Goal: Communication & Community: Answer question/provide support

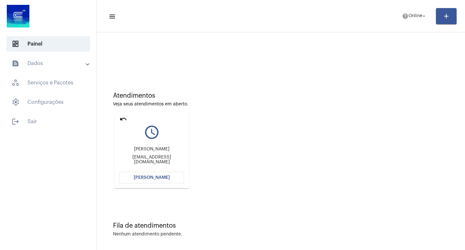
click at [156, 179] on span "[PERSON_NAME]" at bounding box center [152, 177] width 36 height 5
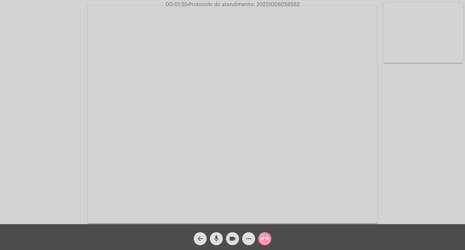
click at [216, 235] on mat-icon "mic" at bounding box center [216, 238] width 8 height 8
click at [217, 240] on mat-icon "mic_off" at bounding box center [216, 238] width 8 height 8
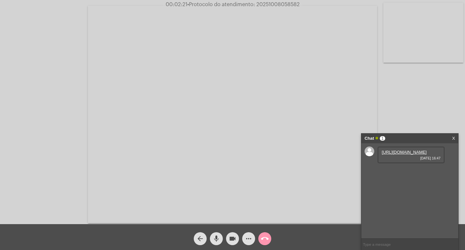
click at [218, 237] on mat-icon "mic" at bounding box center [216, 238] width 8 height 8
click at [401, 154] on link "[URL][DOMAIN_NAME]" at bounding box center [404, 151] width 45 height 5
click at [413, 173] on link "[URL][DOMAIN_NAME]" at bounding box center [404, 170] width 45 height 5
click at [408, 191] on link "[URL][DOMAIN_NAME]" at bounding box center [404, 188] width 45 height 5
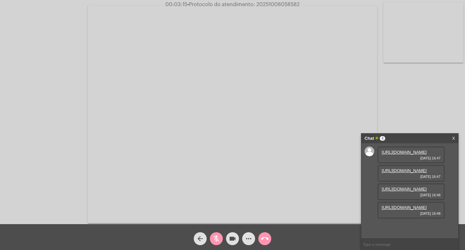
click at [411, 209] on link "[URL][DOMAIN_NAME]" at bounding box center [404, 207] width 45 height 5
click at [216, 237] on mat-icon "mic_off" at bounding box center [216, 238] width 8 height 8
click at [218, 238] on mat-icon "mic" at bounding box center [216, 238] width 8 height 8
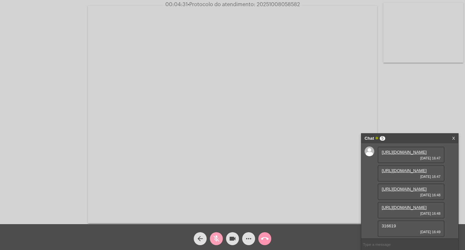
click at [220, 238] on button "mic_off" at bounding box center [216, 238] width 13 height 13
click at [214, 236] on mat-icon "mic" at bounding box center [216, 238] width 8 height 8
click at [214, 236] on mat-icon "mic_off" at bounding box center [216, 238] width 8 height 8
click at [216, 235] on mat-icon "mic" at bounding box center [216, 238] width 8 height 8
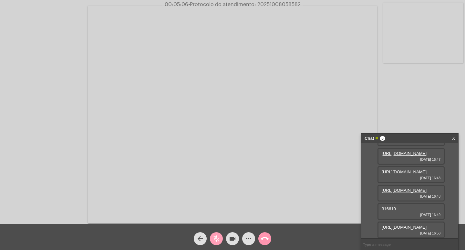
click at [217, 234] on mat-icon "mic_off" at bounding box center [216, 238] width 8 height 8
click at [218, 238] on mat-icon "mic" at bounding box center [216, 238] width 8 height 8
click at [219, 234] on mat-icon "mic_off" at bounding box center [216, 238] width 8 height 8
click at [231, 238] on mat-icon "videocam" at bounding box center [233, 238] width 8 height 8
click at [216, 236] on mat-icon "mic" at bounding box center [216, 238] width 8 height 8
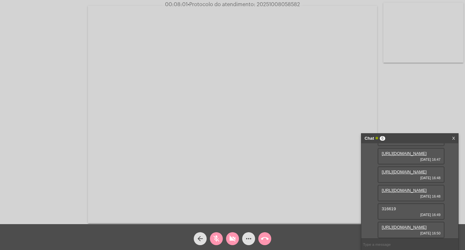
click at [215, 240] on mat-icon "mic_off" at bounding box center [216, 238] width 8 height 8
click at [217, 238] on mat-icon "mic" at bounding box center [216, 238] width 8 height 8
click at [217, 238] on mat-icon "mic_off" at bounding box center [216, 238] width 8 height 8
click at [217, 238] on mat-icon "mic" at bounding box center [216, 238] width 8 height 8
click at [218, 240] on mat-icon "mic_off" at bounding box center [216, 238] width 8 height 8
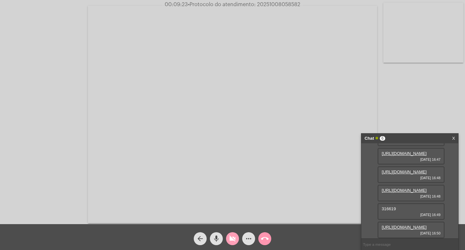
click at [230, 239] on mat-icon "videocam_off" at bounding box center [233, 238] width 8 height 8
click at [217, 235] on mat-icon "mic" at bounding box center [216, 238] width 8 height 8
click at [218, 238] on mat-icon "mic_off" at bounding box center [216, 238] width 8 height 8
click at [231, 238] on mat-icon "videocam" at bounding box center [233, 238] width 8 height 8
click at [212, 237] on button "mic" at bounding box center [216, 238] width 13 height 13
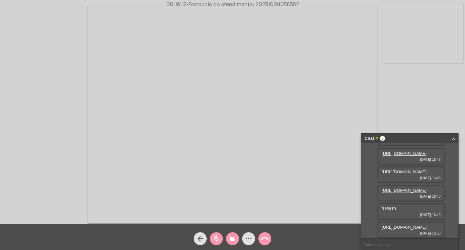
click at [218, 241] on mat-icon "mic_off" at bounding box center [216, 238] width 8 height 8
click at [230, 238] on mat-icon "videocam_off" at bounding box center [233, 238] width 8 height 8
click at [212, 238] on button "mic" at bounding box center [216, 238] width 13 height 13
click at [214, 239] on mat-icon "mic_off" at bounding box center [216, 238] width 8 height 8
click at [213, 239] on mat-icon "mic" at bounding box center [216, 238] width 8 height 8
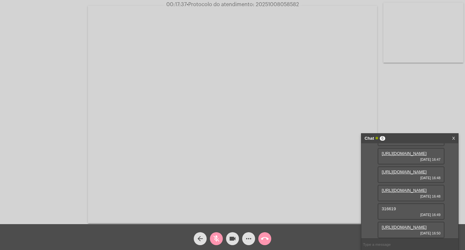
click at [212, 237] on button "mic_off" at bounding box center [216, 238] width 13 height 13
click at [215, 238] on mat-icon "mic" at bounding box center [216, 238] width 8 height 8
click at [231, 240] on mat-icon "videocam" at bounding box center [233, 238] width 8 height 8
click at [211, 238] on button "mic_off" at bounding box center [216, 238] width 13 height 13
click at [230, 237] on mat-icon "videocam_off" at bounding box center [233, 238] width 8 height 8
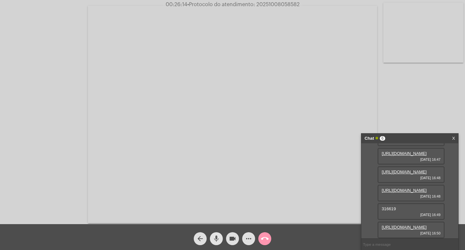
click at [217, 239] on mat-icon "mic" at bounding box center [216, 238] width 8 height 8
click at [234, 236] on mat-icon "videocam" at bounding box center [233, 238] width 8 height 8
click at [215, 234] on span "mic_off" at bounding box center [216, 238] width 8 height 13
click at [232, 238] on mat-icon "videocam_off" at bounding box center [233, 238] width 8 height 8
click at [216, 239] on mat-icon "mic" at bounding box center [216, 238] width 8 height 8
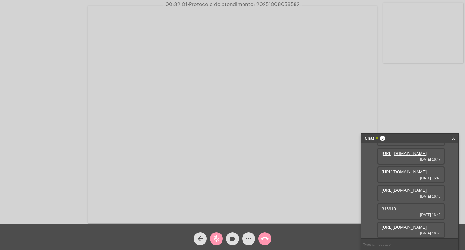
click at [233, 239] on mat-icon "videocam" at bounding box center [233, 238] width 8 height 8
drag, startPoint x: 218, startPoint y: 238, endPoint x: 230, endPoint y: 238, distance: 11.6
click at [218, 238] on mat-icon "mic_off" at bounding box center [216, 238] width 8 height 8
click at [230, 238] on mat-icon "videocam_off" at bounding box center [233, 238] width 8 height 8
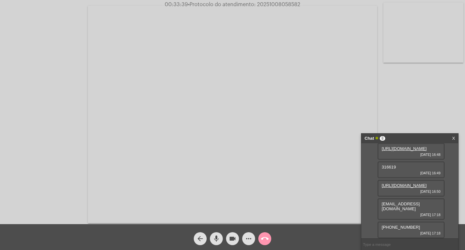
scroll to position [127, 0]
click at [217, 238] on mat-icon "mic" at bounding box center [216, 238] width 8 height 8
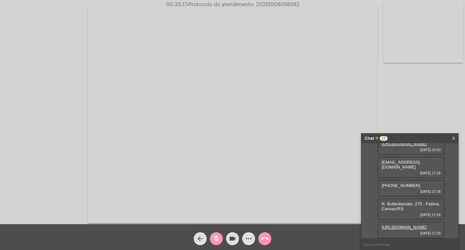
scroll to position [150, 0]
click at [216, 237] on mat-icon "mic_off" at bounding box center [216, 238] width 8 height 8
click at [216, 239] on mat-icon "mic" at bounding box center [216, 238] width 8 height 8
click at [232, 238] on mat-icon "videocam" at bounding box center [233, 238] width 8 height 8
click at [216, 238] on mat-icon "mic_off" at bounding box center [216, 238] width 8 height 8
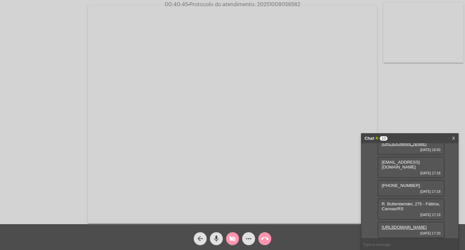
click at [215, 238] on mat-icon "mic" at bounding box center [216, 238] width 8 height 8
click at [214, 238] on mat-icon "mic_off" at bounding box center [216, 238] width 8 height 8
click at [235, 235] on mat-icon "videocam_off" at bounding box center [233, 238] width 8 height 8
click at [217, 236] on mat-icon "mic" at bounding box center [216, 238] width 8 height 8
click at [216, 237] on mat-icon "mic_off" at bounding box center [216, 238] width 8 height 8
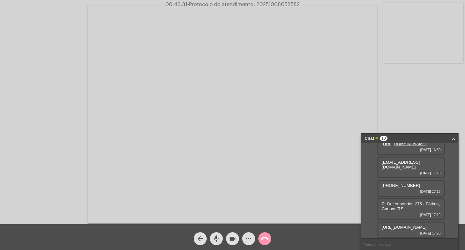
scroll to position [0, 0]
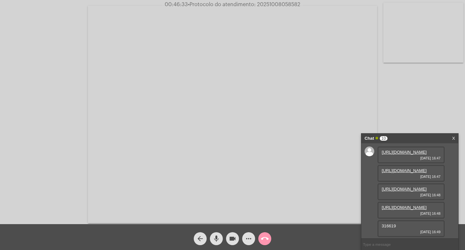
click at [217, 239] on mat-icon "mic" at bounding box center [216, 238] width 8 height 8
click at [218, 240] on mat-icon "mic_off" at bounding box center [216, 238] width 8 height 8
click at [216, 235] on mat-icon "mic" at bounding box center [216, 238] width 8 height 8
click at [232, 236] on mat-icon "videocam" at bounding box center [233, 238] width 8 height 8
click at [235, 238] on mat-icon "videocam_off" at bounding box center [233, 238] width 8 height 8
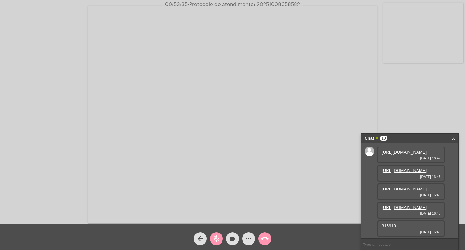
click at [218, 239] on mat-icon "mic_off" at bounding box center [216, 238] width 8 height 8
click at [274, 3] on span "• Protocolo do atendimento: 20251008058582" at bounding box center [243, 4] width 112 height 5
click at [387, 243] on input "text" at bounding box center [409, 243] width 97 height 11
paste input "20251008058582"
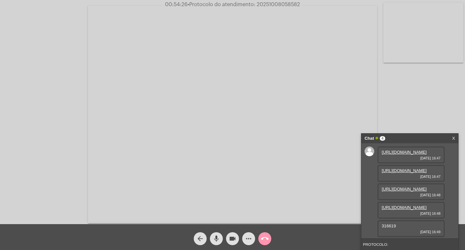
type input "PROTOCOLO: 20251008058582"
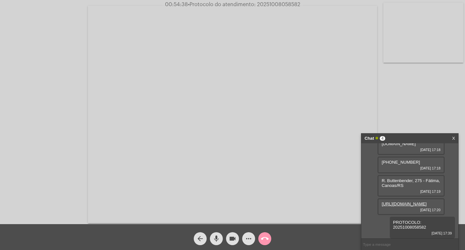
click at [213, 235] on mat-icon "mic" at bounding box center [216, 238] width 8 height 8
click at [213, 235] on mat-icon "mic_off" at bounding box center [216, 238] width 8 height 8
click at [230, 240] on mat-icon "videocam" at bounding box center [233, 238] width 8 height 8
click at [220, 237] on mat-icon "mic" at bounding box center [216, 238] width 8 height 8
click at [260, 237] on button "call_end" at bounding box center [264, 238] width 13 height 13
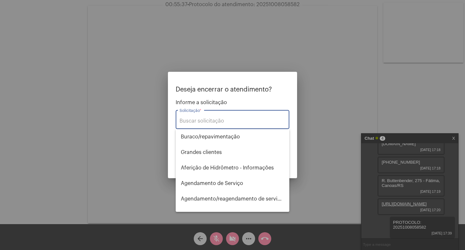
click at [218, 119] on input "Solicitação *" at bounding box center [232, 121] width 106 height 6
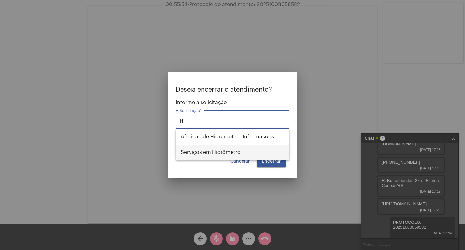
click at [219, 153] on span "Serviços em Hidrômetro" at bounding box center [232, 151] width 103 height 15
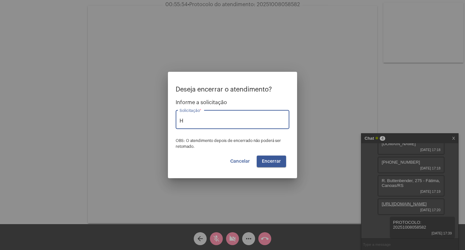
type input "Serviços em Hidrômetro"
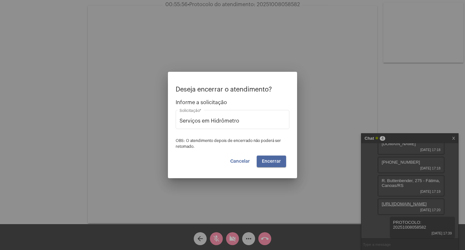
click at [279, 161] on span "Encerrar" at bounding box center [271, 161] width 19 height 5
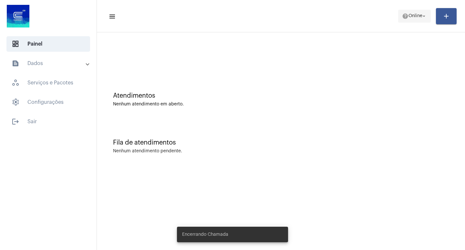
click at [423, 18] on mat-icon "arrow_drop_down" at bounding box center [424, 16] width 6 height 6
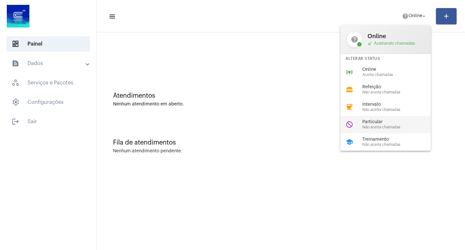
click at [370, 120] on span "Particular" at bounding box center [399, 121] width 74 height 5
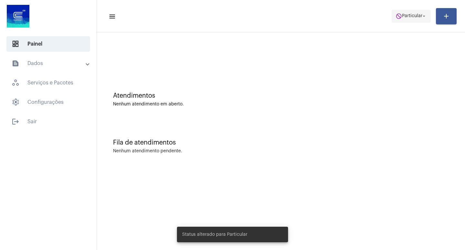
click at [416, 15] on span "Particular" at bounding box center [412, 16] width 20 height 5
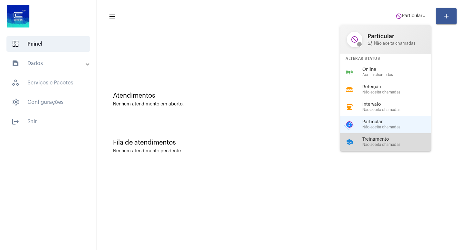
click at [376, 138] on span "Treinamento" at bounding box center [399, 139] width 74 height 5
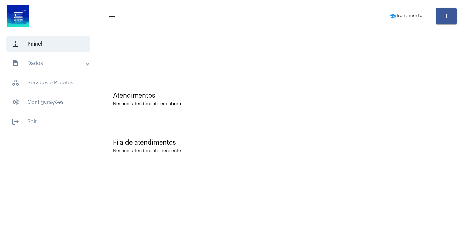
click at [58, 64] on mat-panel-title "text_snippet_outlined Dados" at bounding box center [49, 63] width 75 height 8
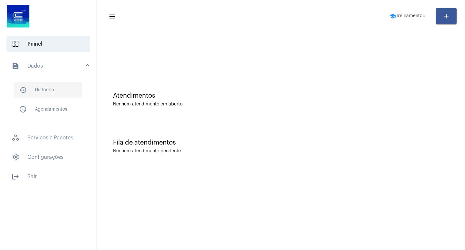
click at [64, 89] on span "history_outlined Histórico" at bounding box center [48, 89] width 68 height 15
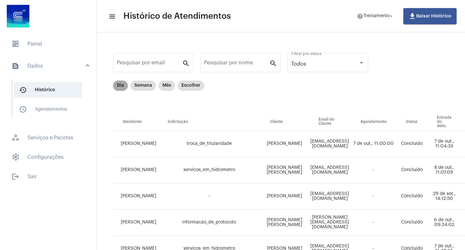
click at [118, 87] on mat-chip "Dia" at bounding box center [120, 85] width 15 height 10
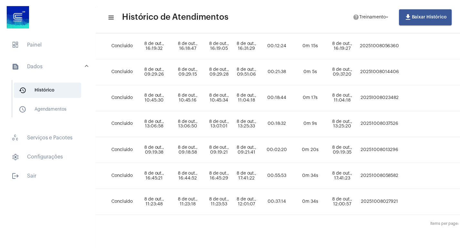
scroll to position [208, 316]
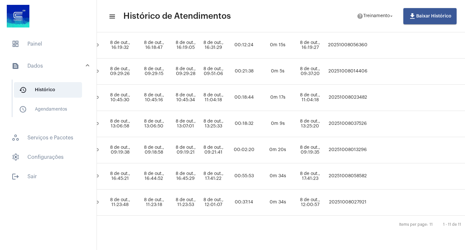
click at [358, 170] on td "20251008058582" at bounding box center [347, 176] width 43 height 26
copy td "20251008058582"
click at [384, 17] on span "Treinamento" at bounding box center [376, 16] width 26 height 5
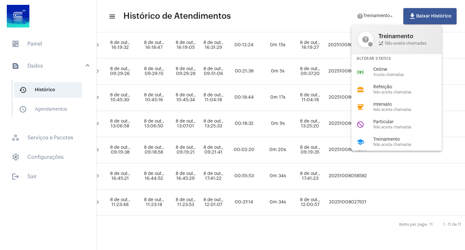
click at [35, 40] on div at bounding box center [232, 125] width 465 height 250
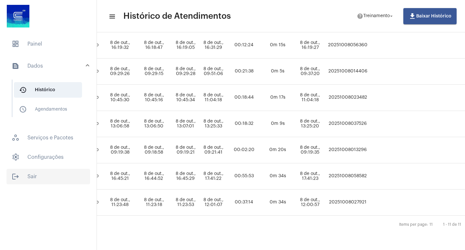
click at [26, 177] on span "logout Sair" at bounding box center [48, 175] width 84 height 15
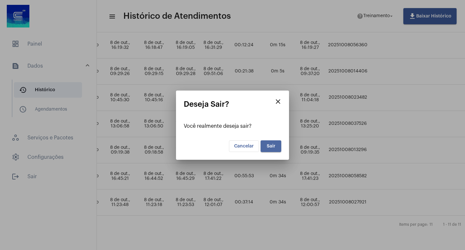
click at [268, 143] on button "Sair" at bounding box center [270, 146] width 21 height 12
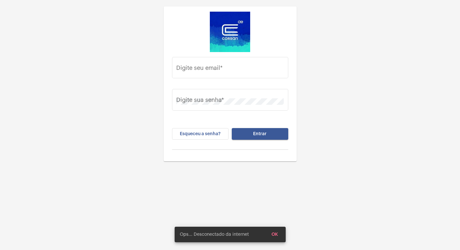
type input "[PERSON_NAME][EMAIL_ADDRESS][PERSON_NAME][DOMAIN_NAME]"
